Goal: Information Seeking & Learning: Learn about a topic

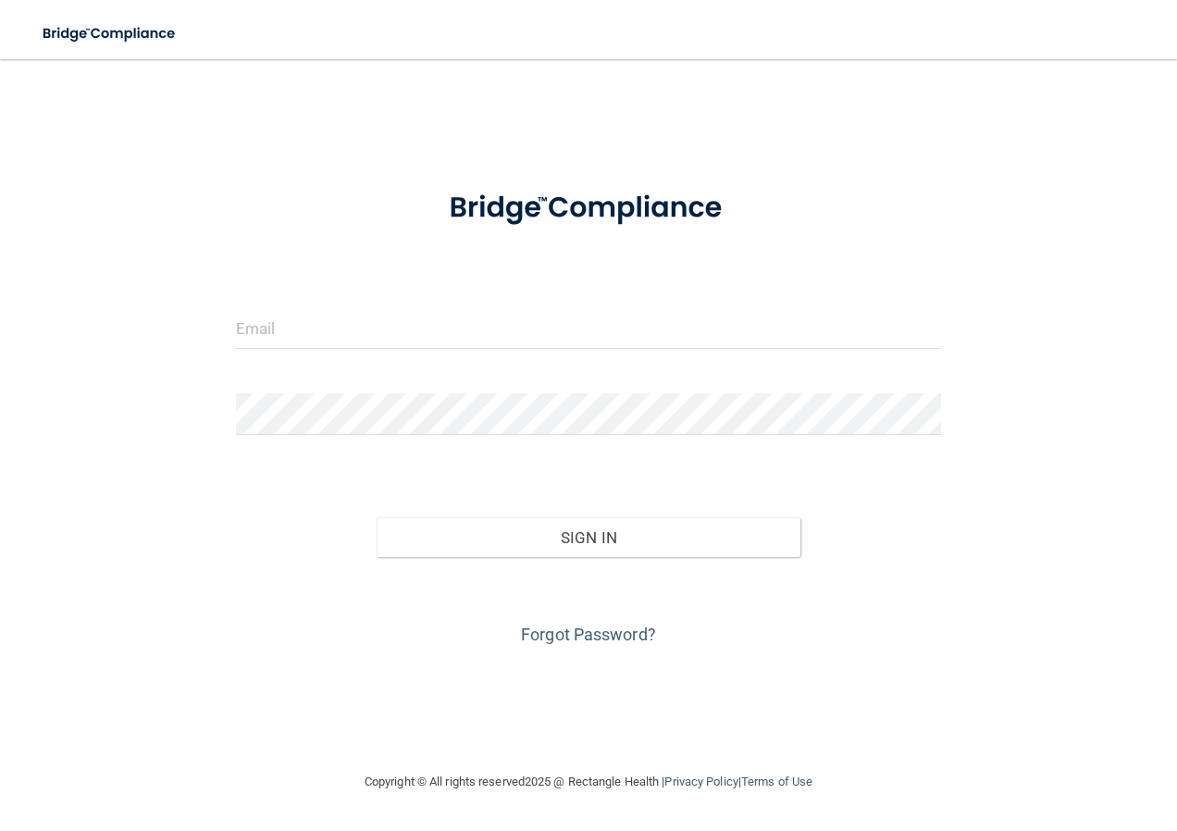
click at [352, 301] on form "Invalid email/password. You don't have permission to access that page. Sign In …" at bounding box center [589, 409] width 706 height 479
click at [353, 303] on form "Invalid email/password. You don't have permission to access that page. Sign In …" at bounding box center [589, 409] width 706 height 479
click at [353, 317] on input "email" at bounding box center [589, 328] width 706 height 42
type input "[EMAIL_ADDRESS][DOMAIN_NAME]"
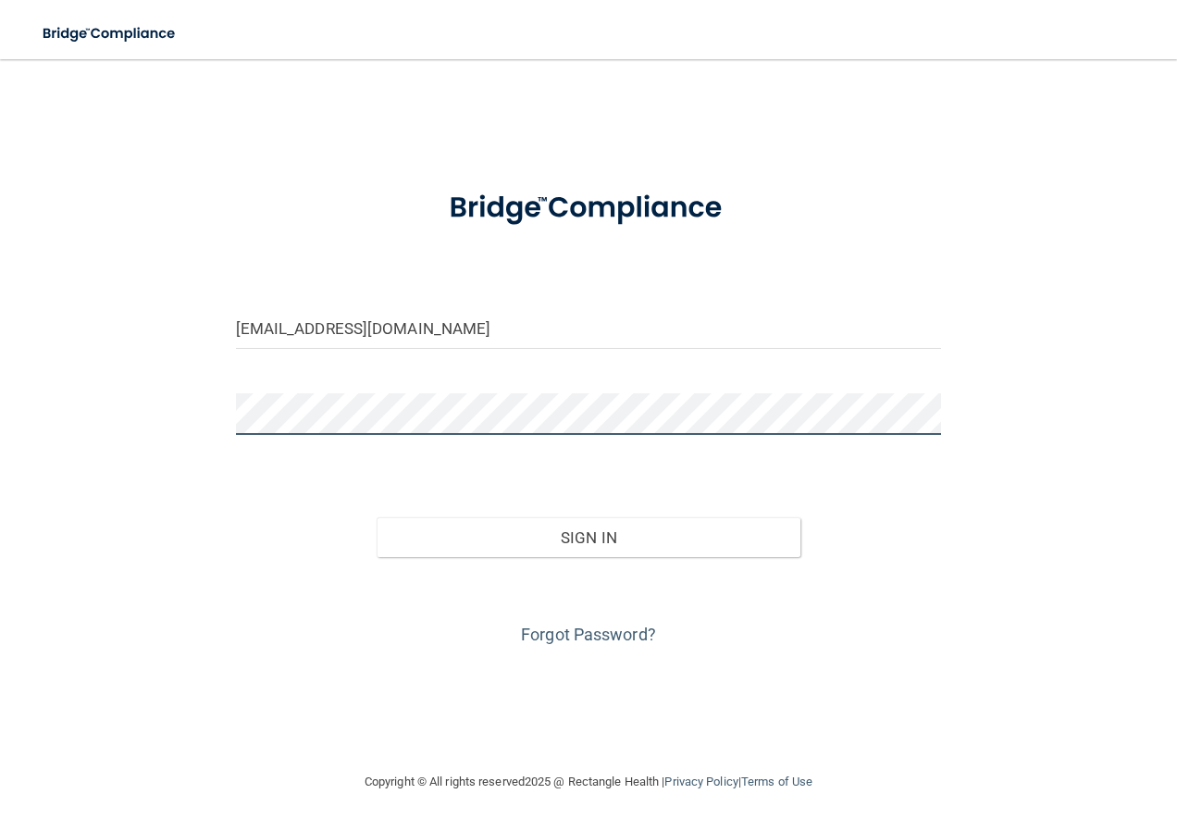
click at [376, 517] on button "Sign In" at bounding box center [588, 537] width 424 height 41
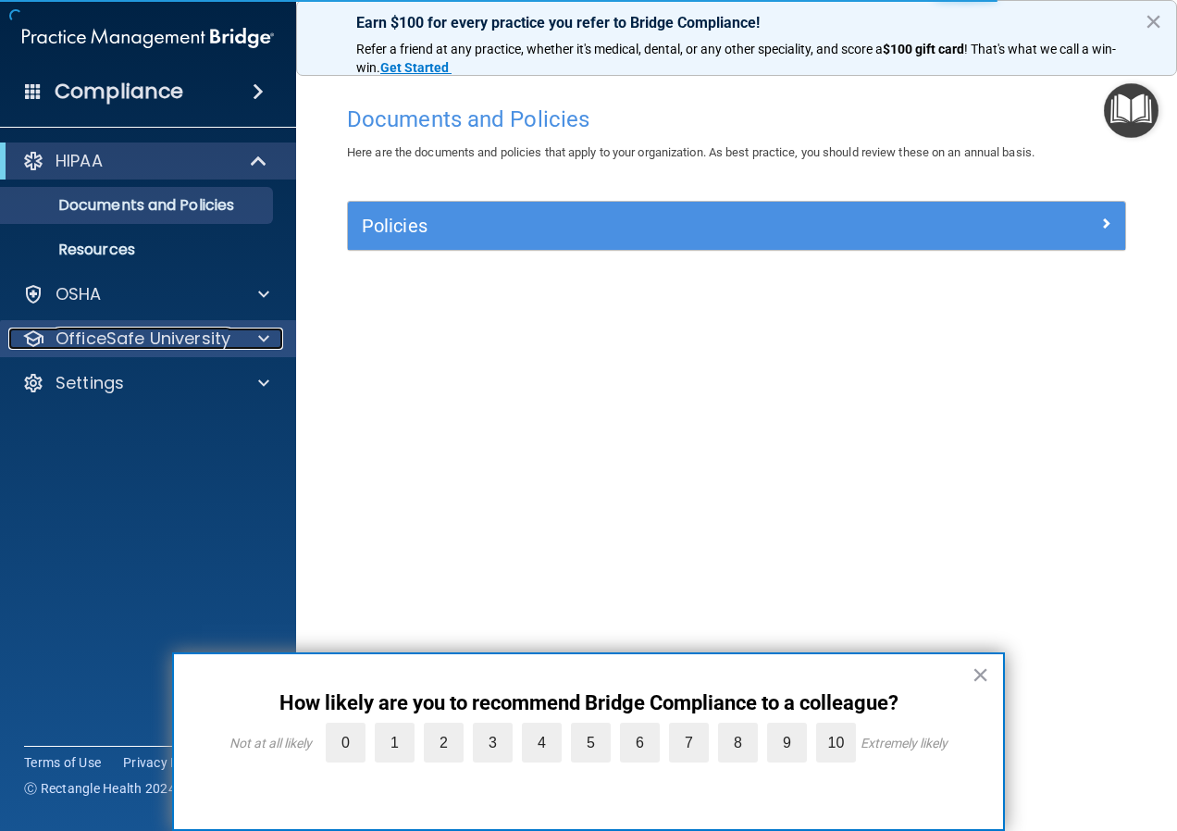
click at [242, 337] on div at bounding box center [261, 338] width 46 height 22
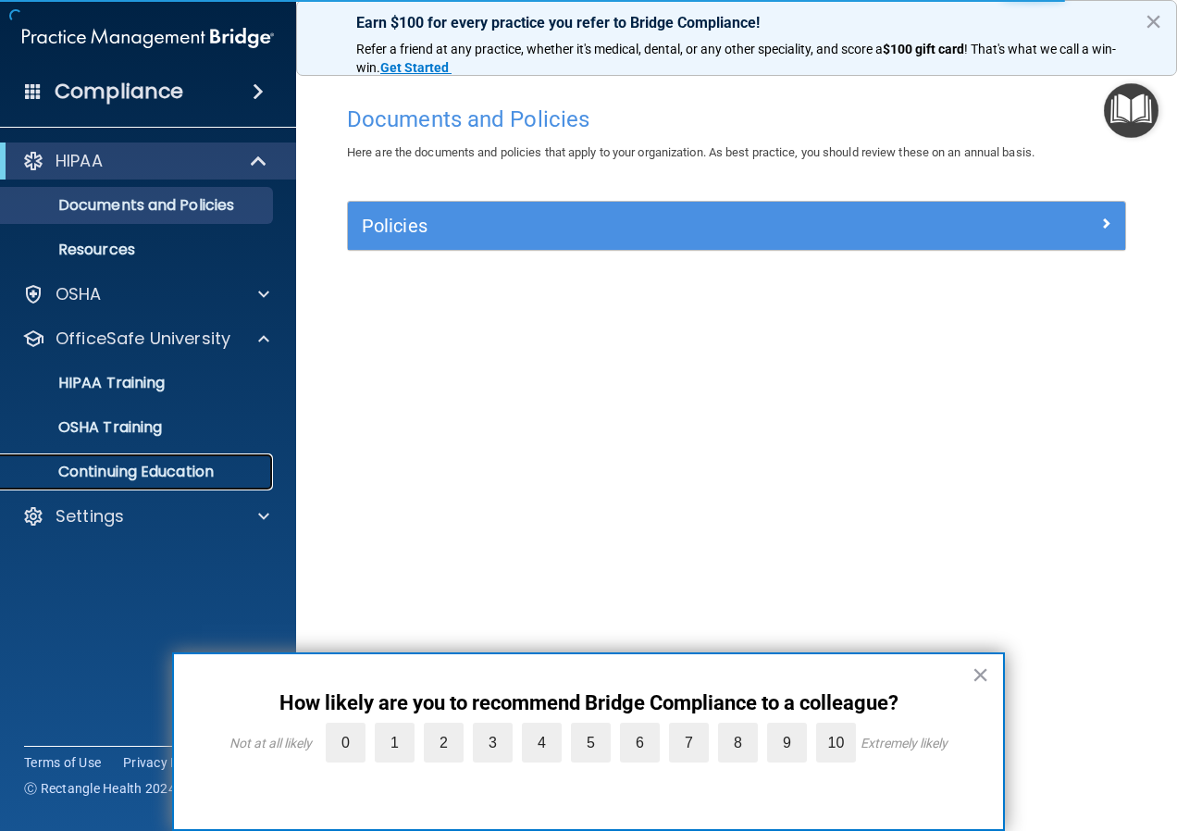
click at [216, 465] on p "Continuing Education" at bounding box center [138, 471] width 253 height 18
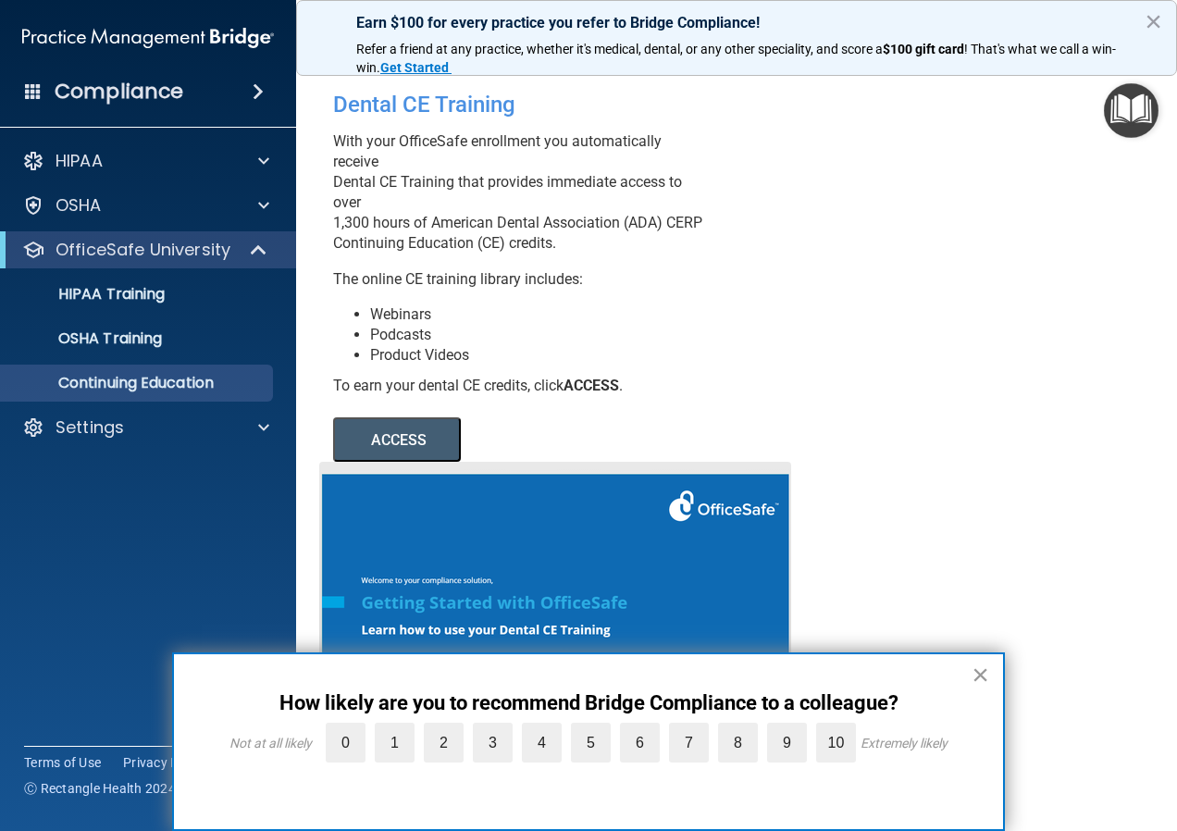
click at [980, 677] on button "×" at bounding box center [980, 675] width 18 height 30
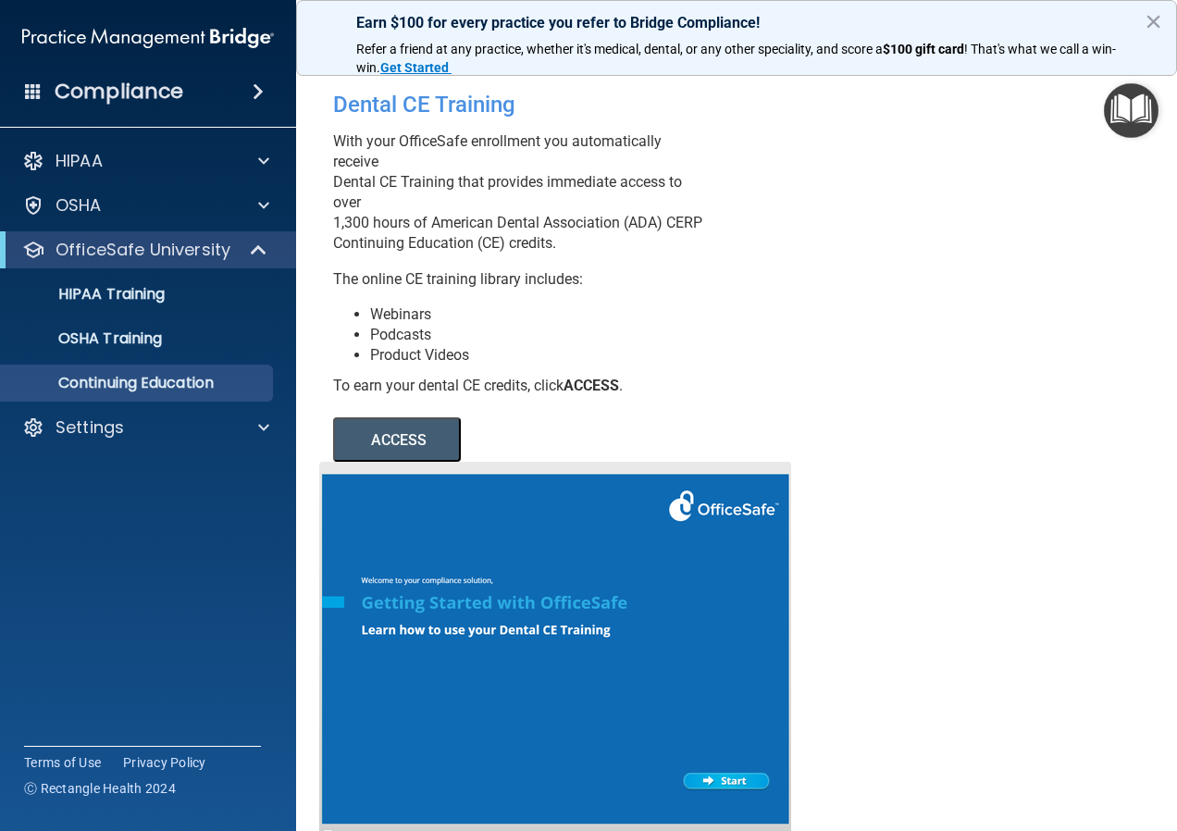
click at [406, 462] on button "ACCESS" at bounding box center [397, 439] width 128 height 44
